Goal: Transaction & Acquisition: Purchase product/service

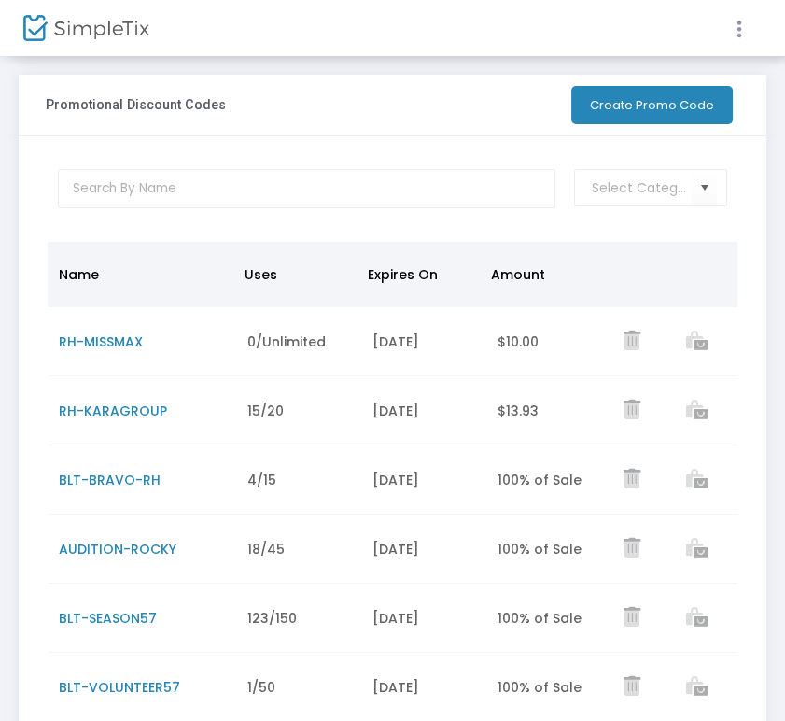
click at [733, 31] on icon at bounding box center [739, 29] width 17 height 23
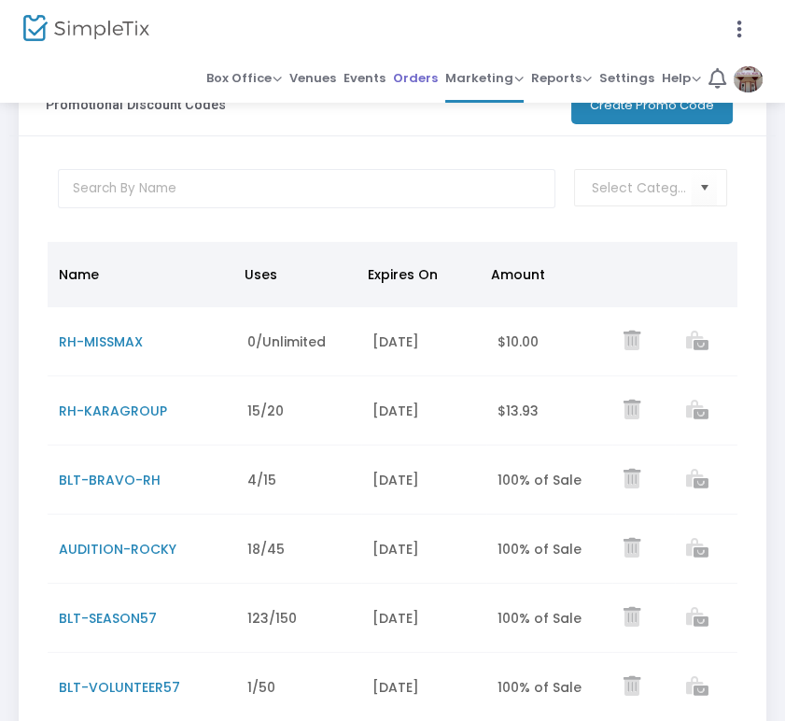
click at [438, 64] on span "Orders" at bounding box center [415, 77] width 45 height 27
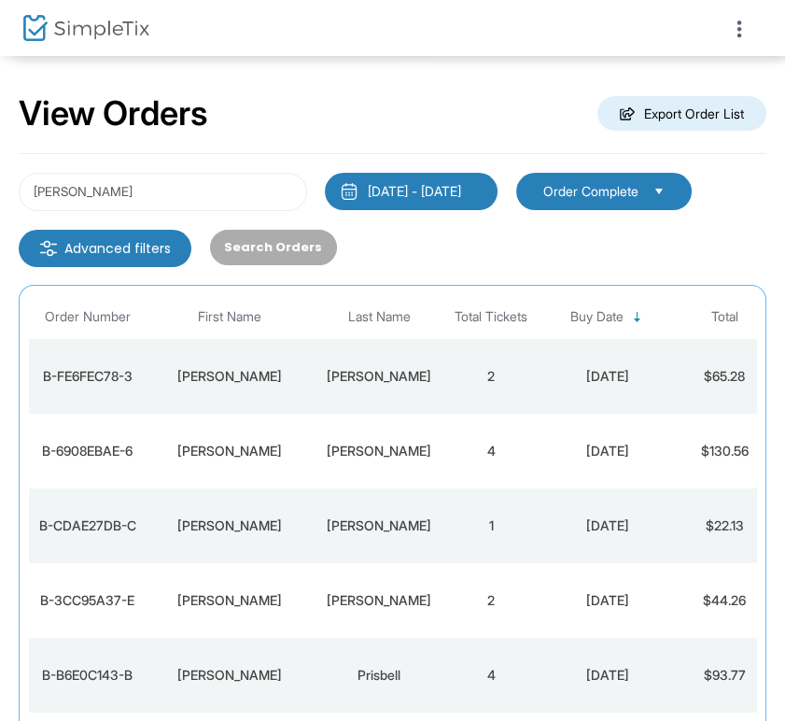
click at [214, 184] on div at bounding box center [392, 360] width 785 height 721
click at [192, 185] on input "[PERSON_NAME]" at bounding box center [163, 192] width 289 height 38
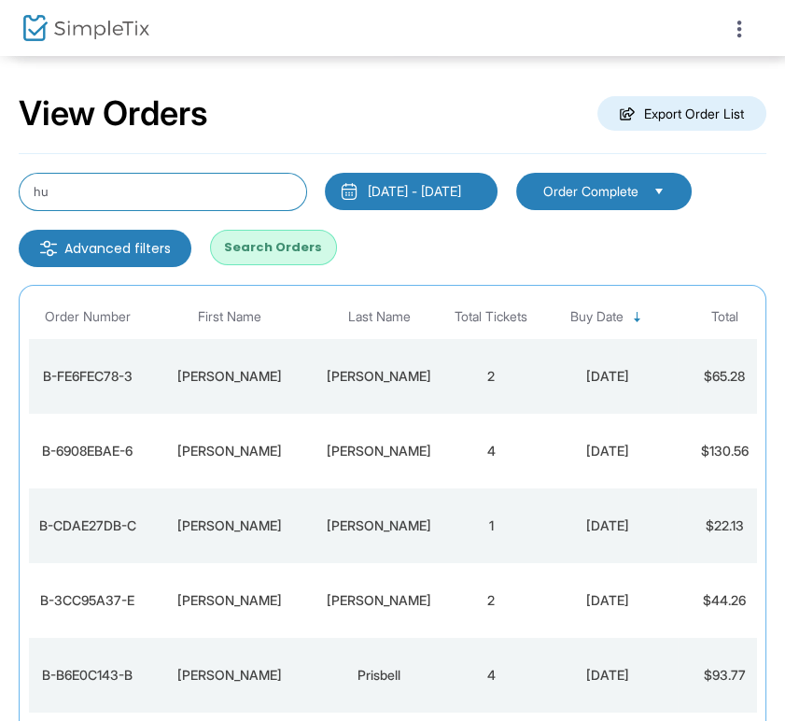
type input "h"
type input "[PERSON_NAME]"
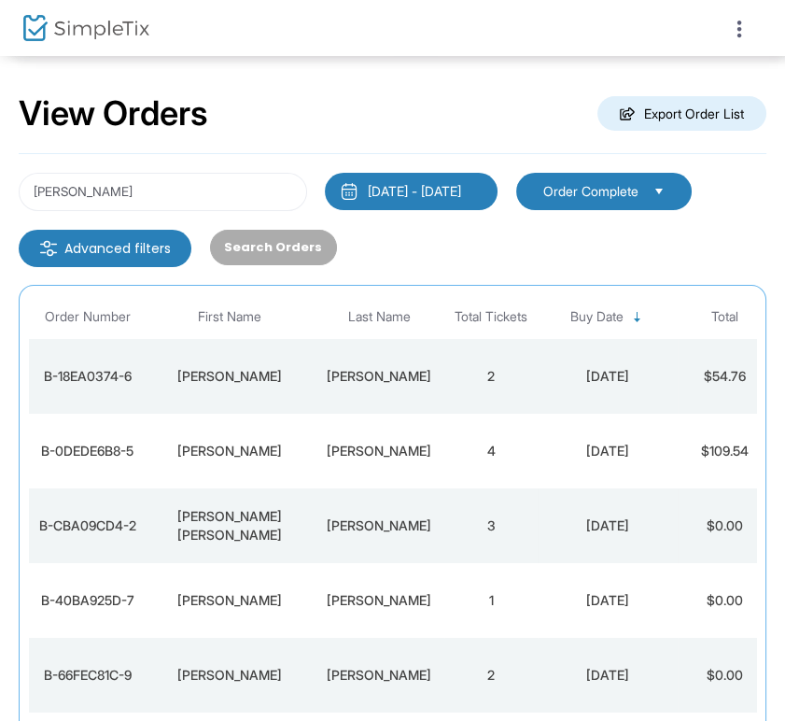
click at [297, 519] on div "[PERSON_NAME] [PERSON_NAME]" at bounding box center [229, 525] width 159 height 37
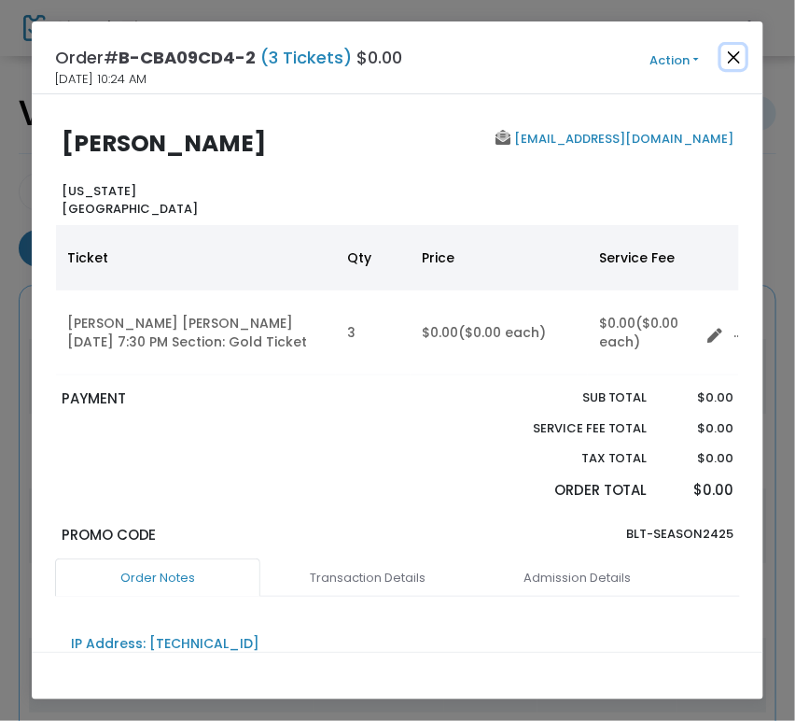
click at [741, 45] on button "Close" at bounding box center [734, 57] width 24 height 24
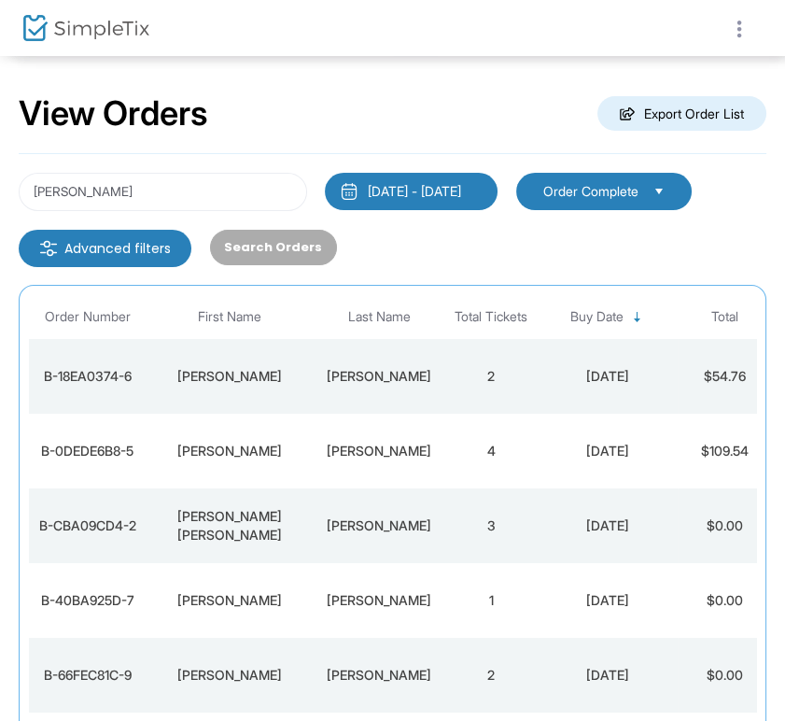
click at [731, 35] on icon at bounding box center [739, 29] width 17 height 23
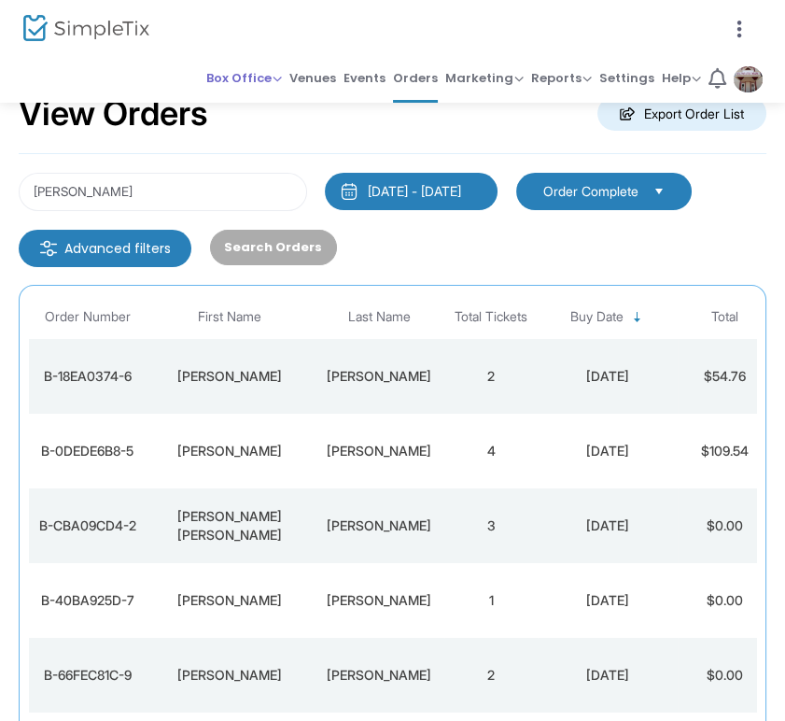
click at [246, 62] on link "Box Office Sell Tickets Bookings Sell Season Pass" at bounding box center [244, 79] width 76 height 47
click at [247, 83] on div at bounding box center [392, 360] width 785 height 721
click at [247, 83] on span "Box Office" at bounding box center [244, 78] width 76 height 18
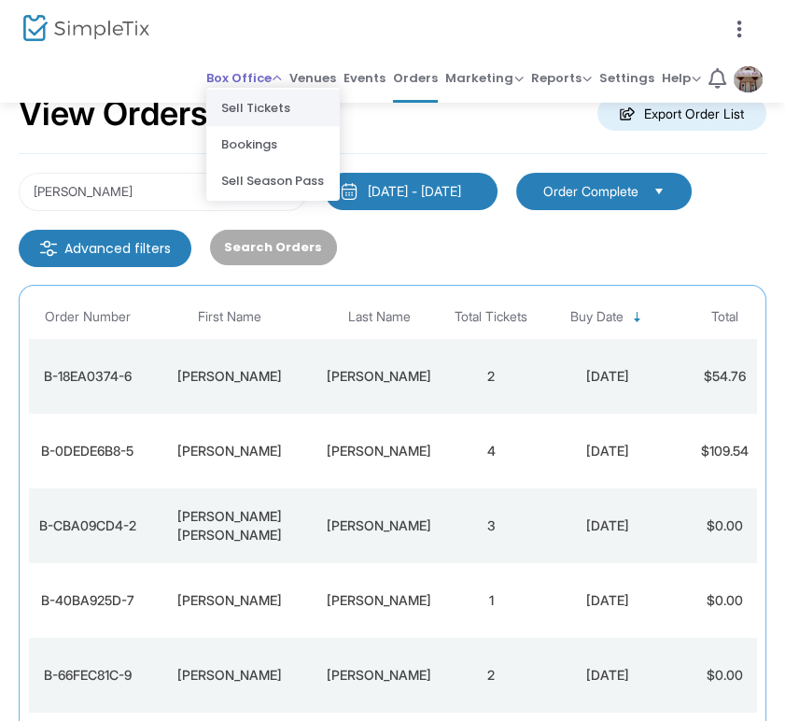
click at [250, 100] on li "Sell Tickets" at bounding box center [273, 108] width 134 height 36
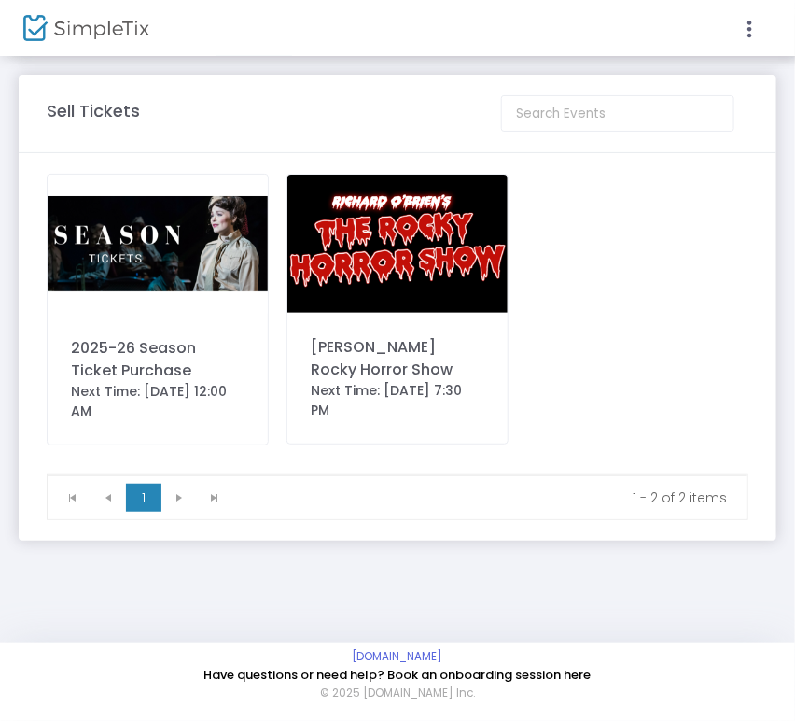
click at [373, 222] on div at bounding box center [397, 360] width 795 height 721
click at [367, 218] on img at bounding box center [398, 244] width 220 height 138
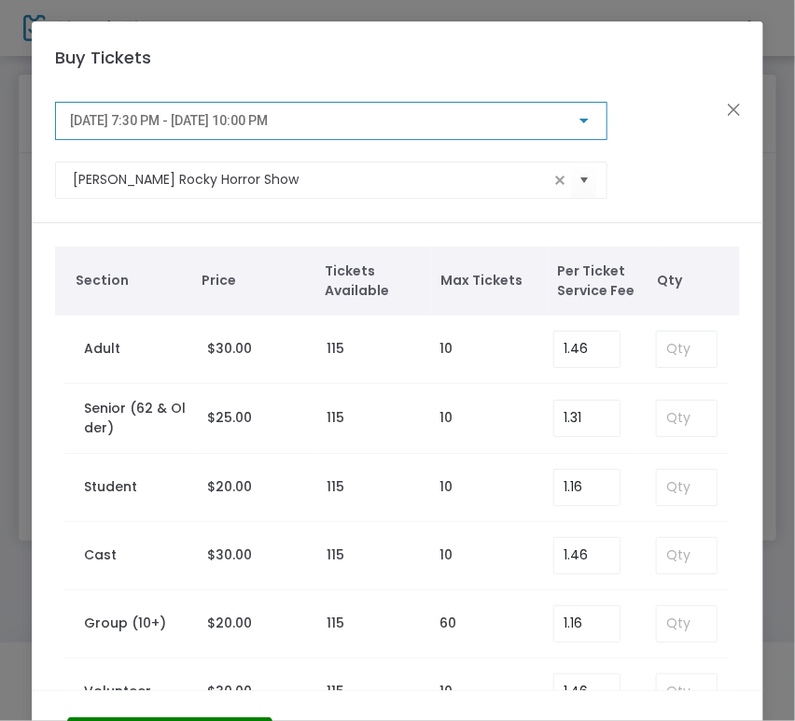
click at [418, 118] on div "[DATE] 7:30 PM - [DATE] 10:00 PM" at bounding box center [323, 121] width 506 height 15
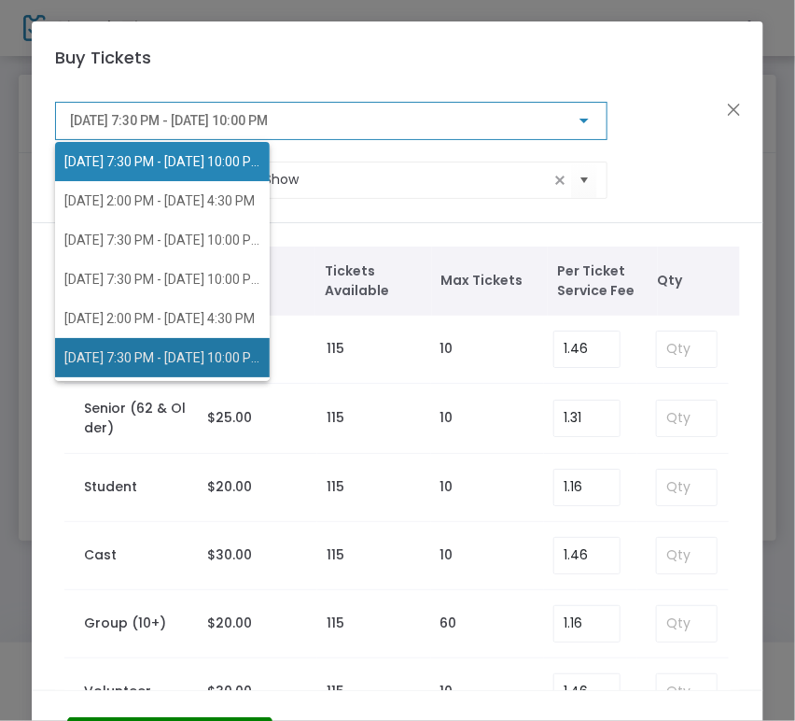
click at [172, 340] on span "[DATE] 7:30 PM - [DATE] 10:00 PM" at bounding box center [162, 357] width 196 height 39
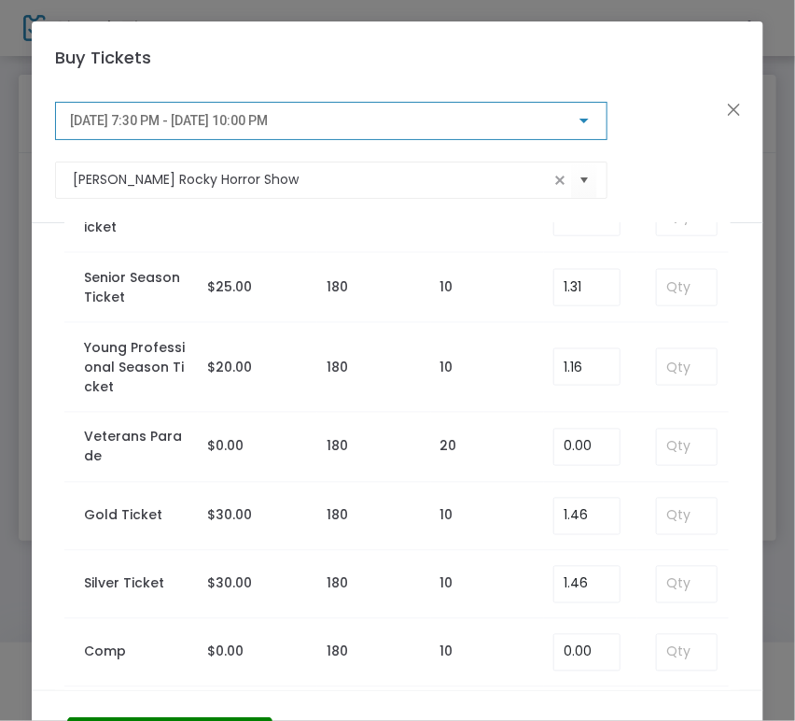
scroll to position [681, 0]
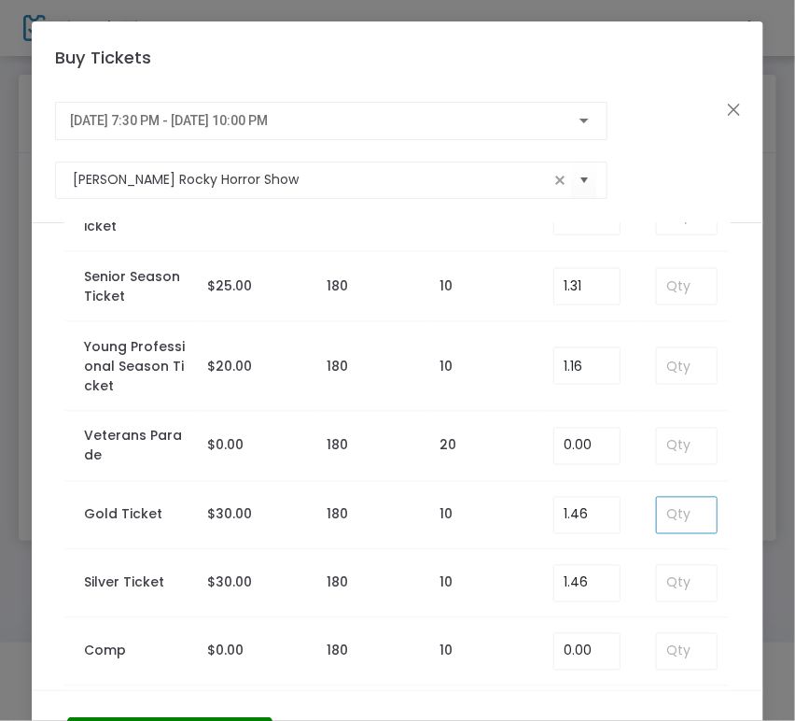
click at [679, 513] on input at bounding box center [687, 515] width 60 height 35
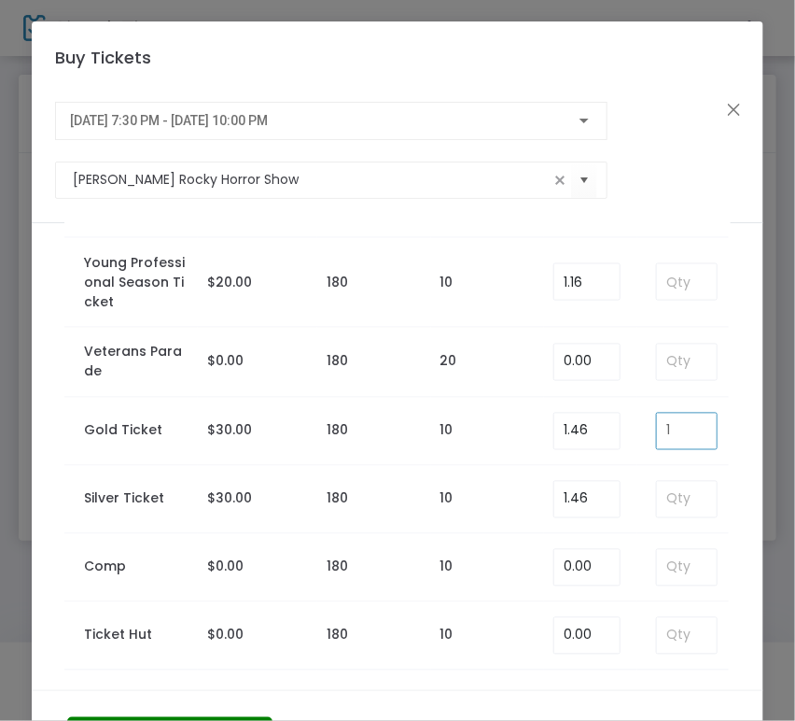
type input "0"
type input "6"
click at [742, 452] on div "Section Price Tickets Available Max Tickets Per Ticket Service Fee Qty ASL Sect…" at bounding box center [398, 75] width 732 height 1235
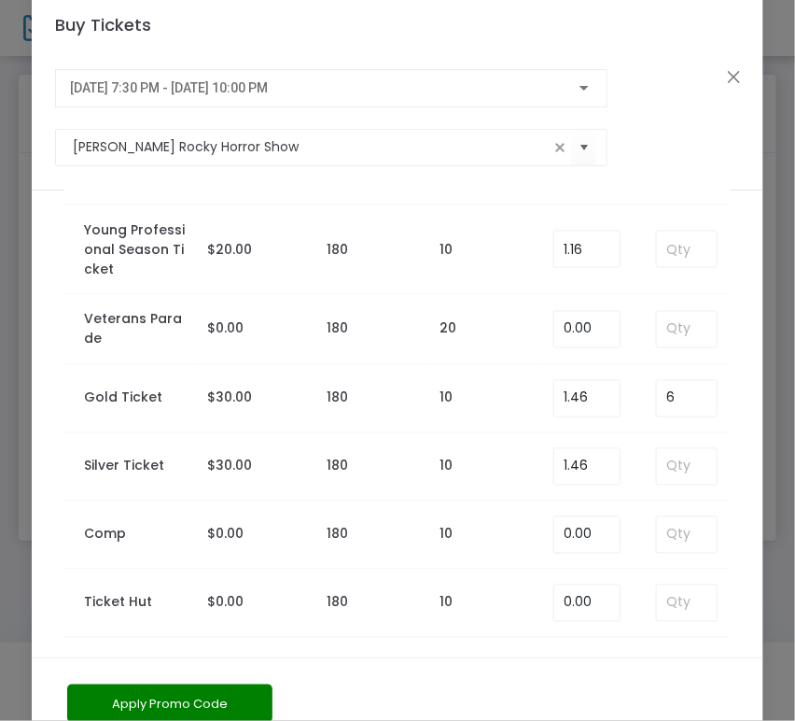
scroll to position [122, 0]
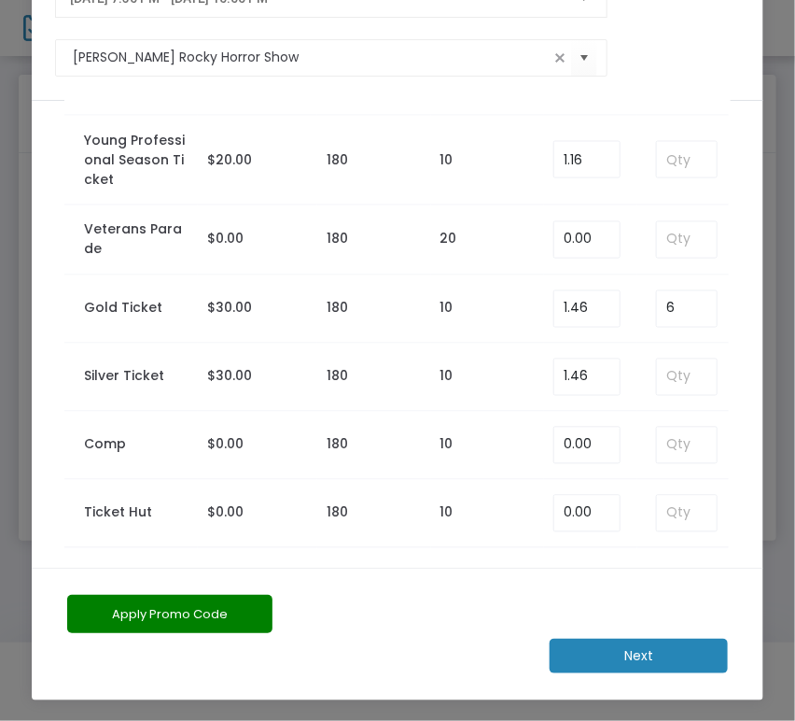
click at [176, 617] on button "Apply Promo Code" at bounding box center [169, 614] width 205 height 38
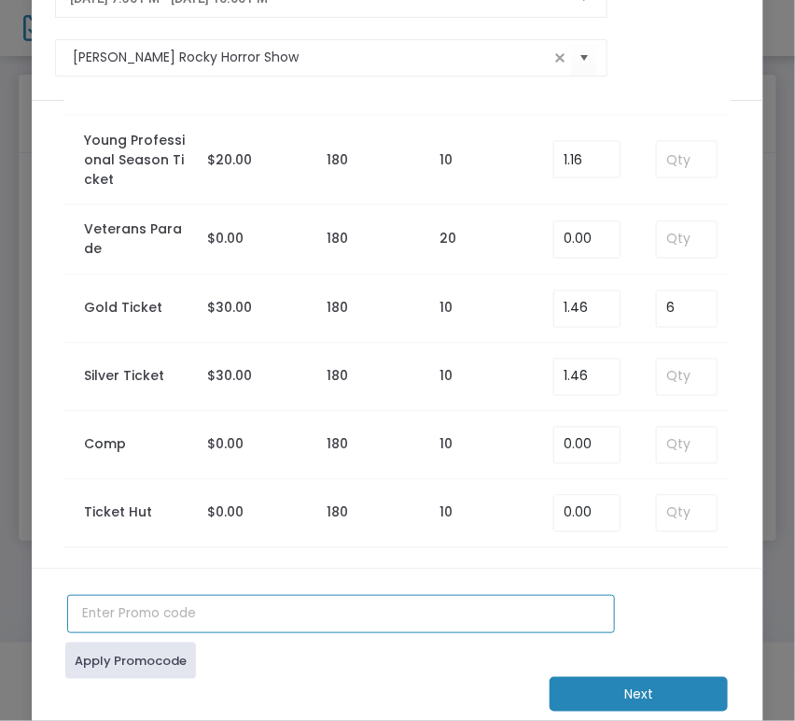
click at [172, 614] on input "text" at bounding box center [341, 614] width 548 height 38
type input "blt-season57"
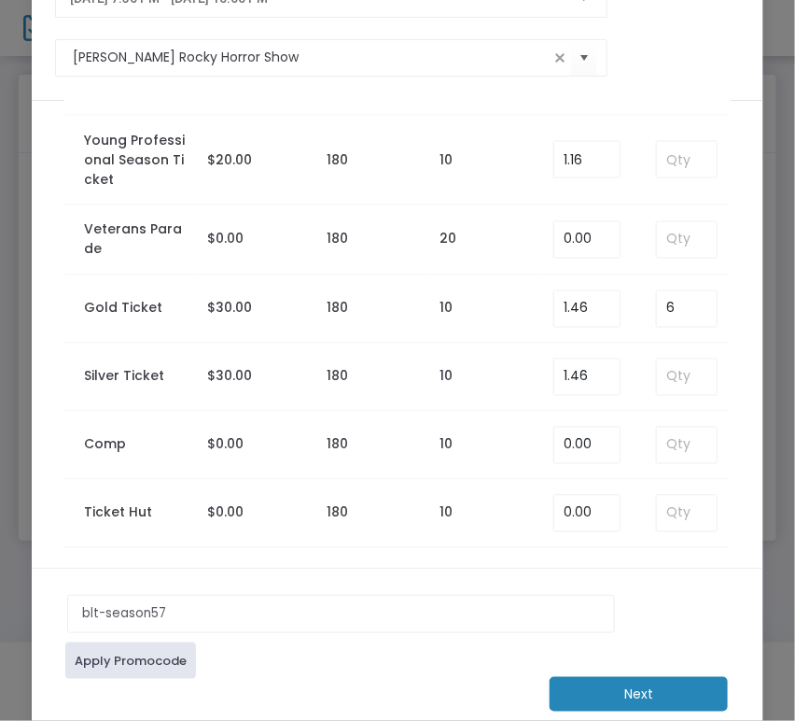
click at [167, 648] on link "Apply Promocode" at bounding box center [130, 660] width 131 height 36
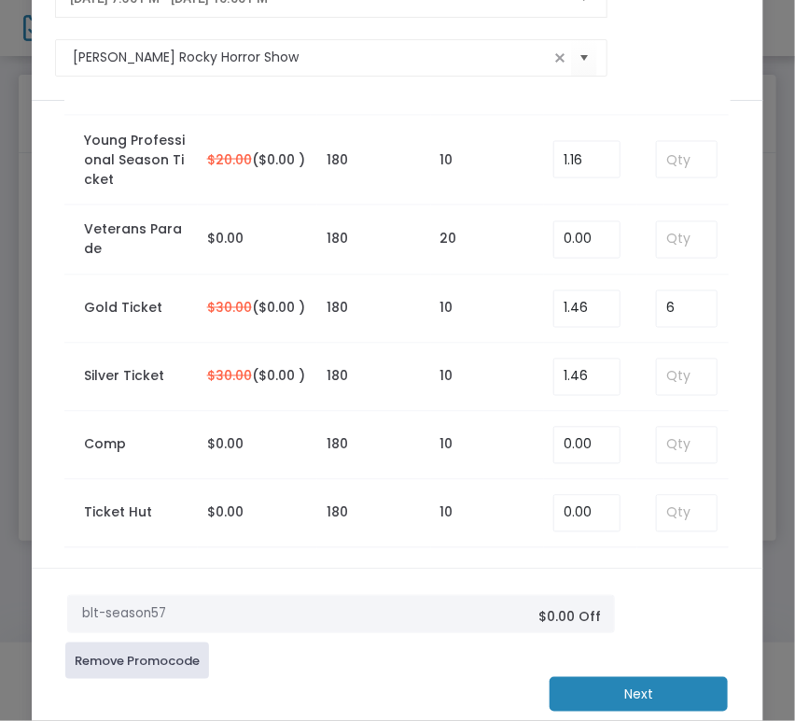
click at [643, 697] on m-button "Next" at bounding box center [639, 694] width 178 height 35
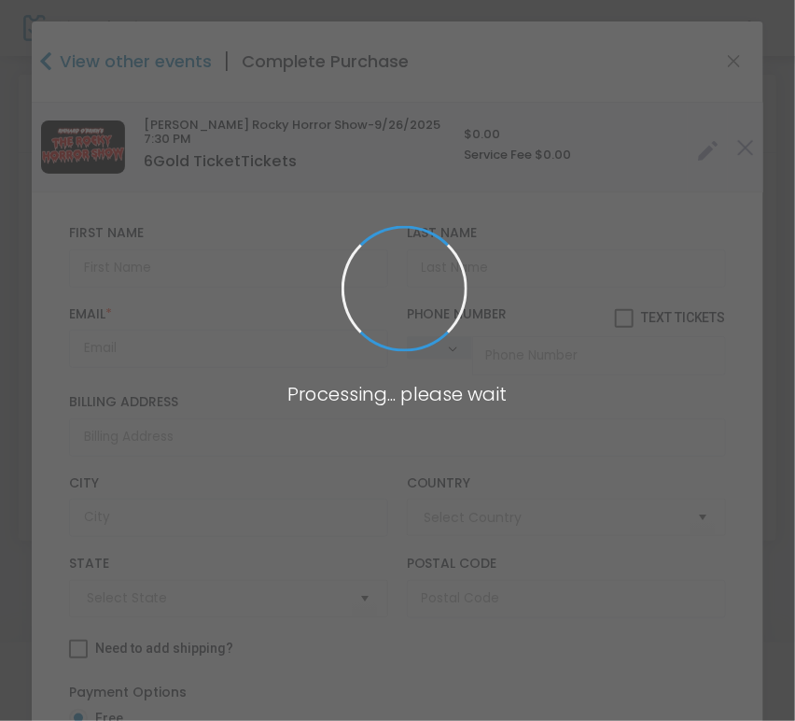
type input "[GEOGRAPHIC_DATA]"
type input "[US_STATE]"
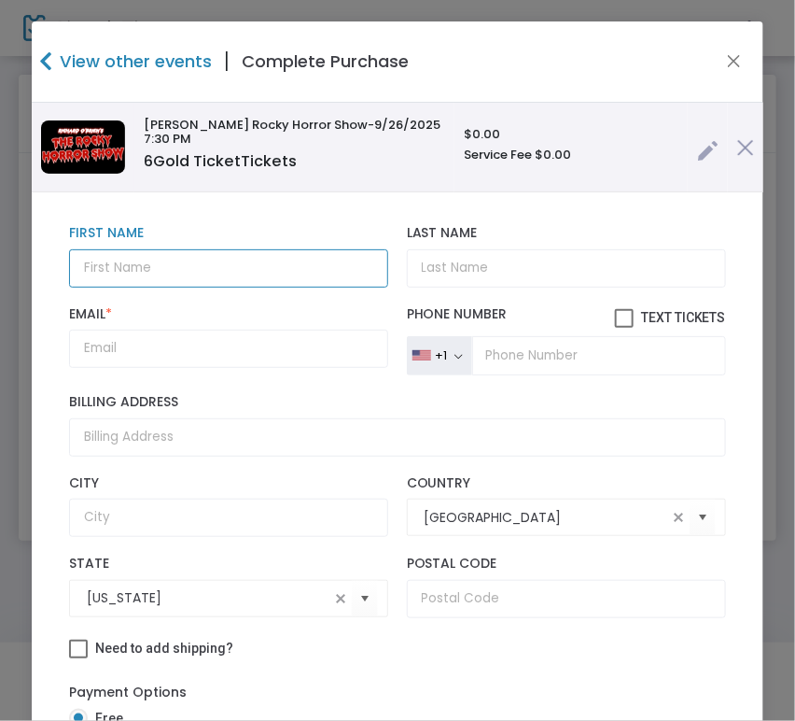
click at [221, 254] on input "text" at bounding box center [228, 268] width 319 height 38
type input "[PERSON_NAME] [PERSON_NAME]"
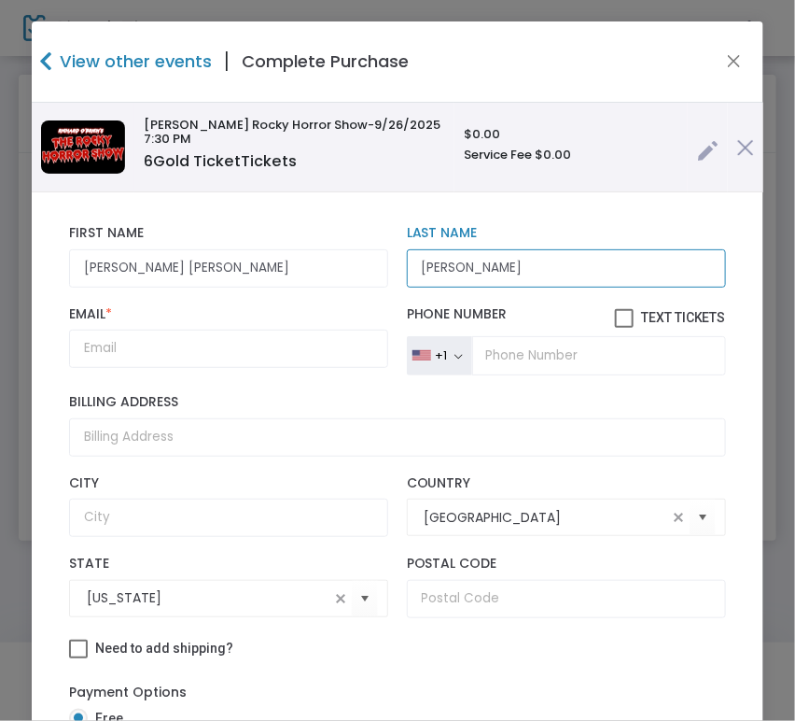
type input "[PERSON_NAME]"
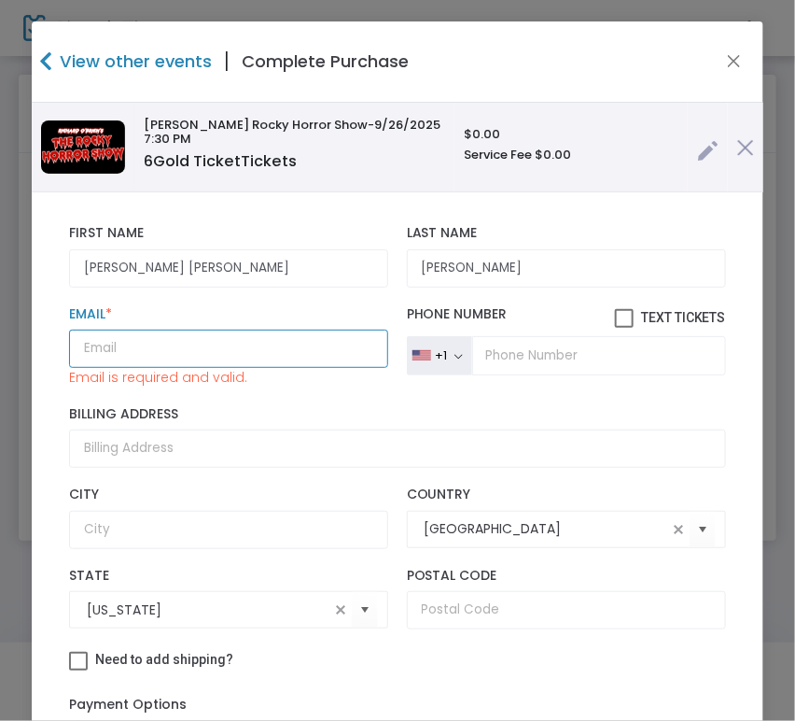
paste input "[EMAIL_ADDRESS][DOMAIN_NAME]"
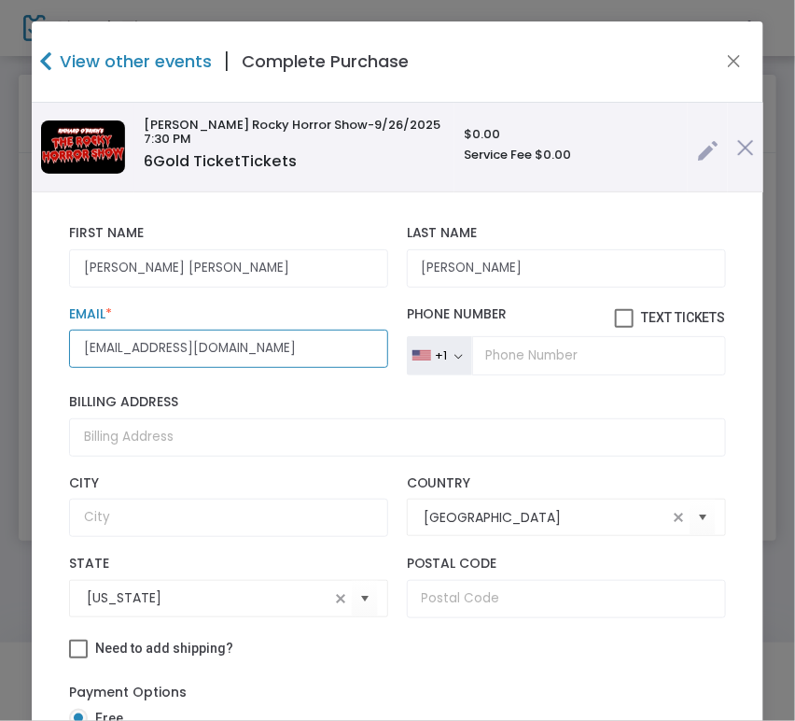
scroll to position [15, 0]
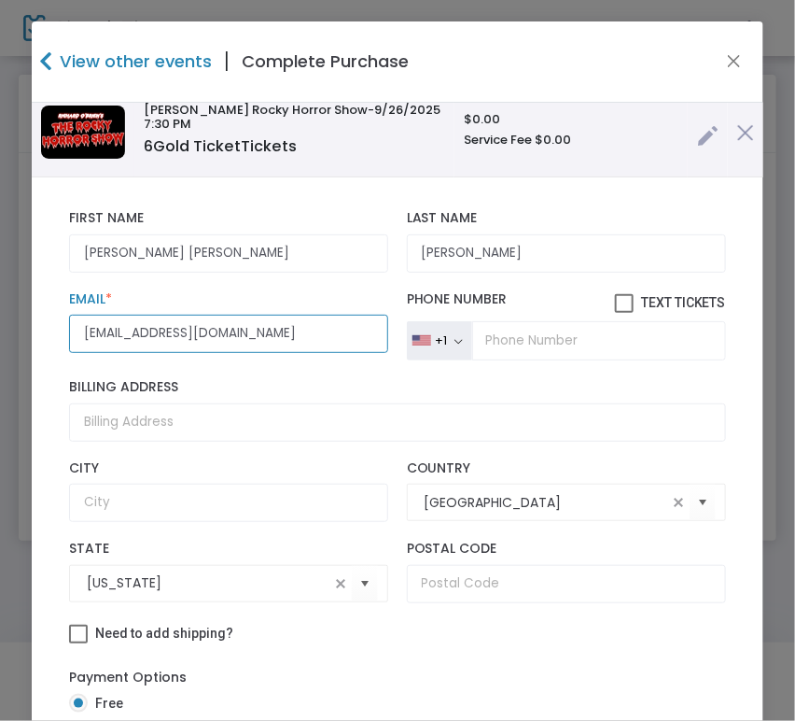
type input "[EMAIL_ADDRESS][DOMAIN_NAME]"
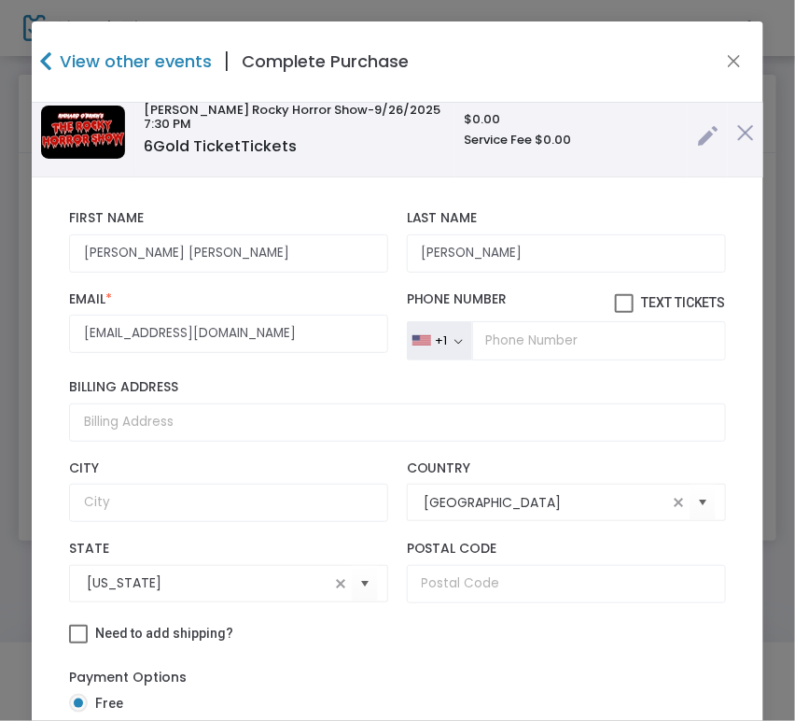
scroll to position [161, 0]
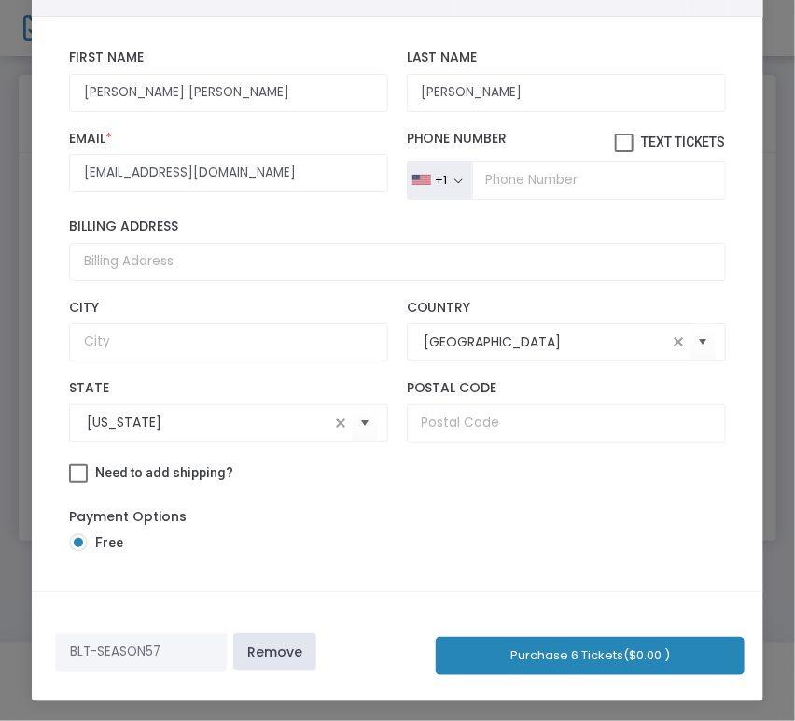
click at [621, 665] on button "Purchase 6 Tickets ($0.00 )" at bounding box center [590, 656] width 309 height 38
